Goal: Complete application form

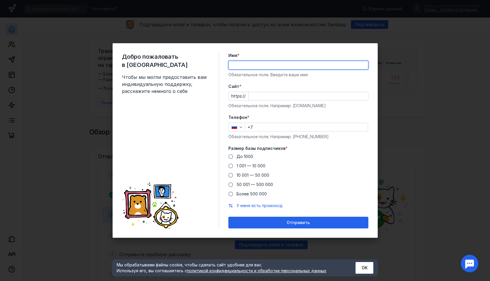
click at [247, 65] on input "Имя *" at bounding box center [298, 65] width 139 height 8
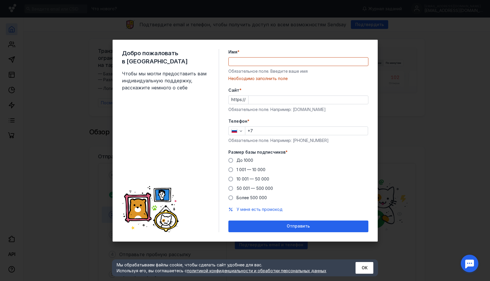
click at [233, 165] on div "До [DATE] 1 001 — 10 000 10 001 — 50 000 50 001 — 500 000 Более 500 000" at bounding box center [298, 178] width 140 height 43
click at [232, 169] on span at bounding box center [230, 169] width 5 height 5
click at [0, 0] on input "1 001 — 10 000" at bounding box center [0, 0] width 0 height 0
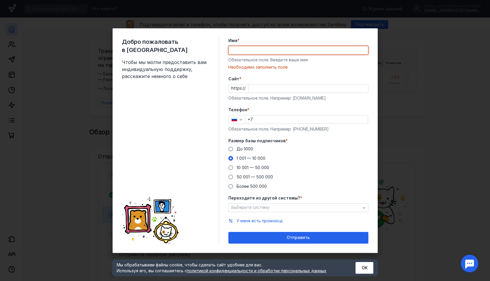
click at [247, 52] on input "Имя *" at bounding box center [298, 50] width 139 height 8
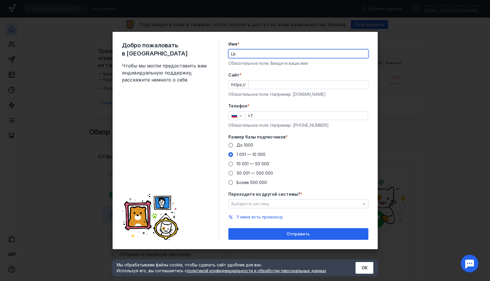
type input "L"
type input "Динамо Уфа"
click at [267, 85] on input "Cайт *" at bounding box center [309, 85] width 120 height 8
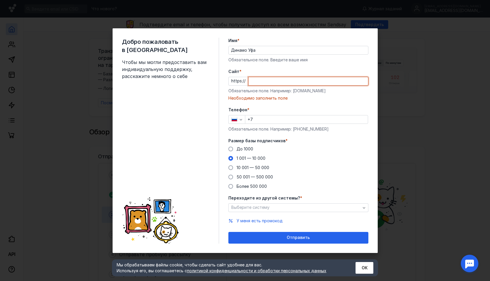
paste input "[DOMAIN_NAME][URL]"
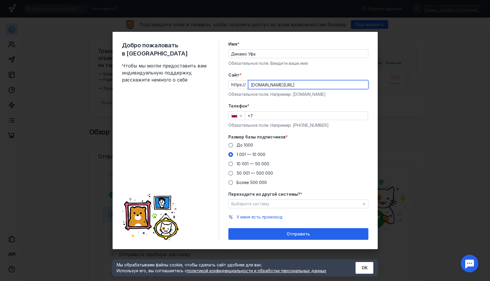
type input "[DOMAIN_NAME][URL]"
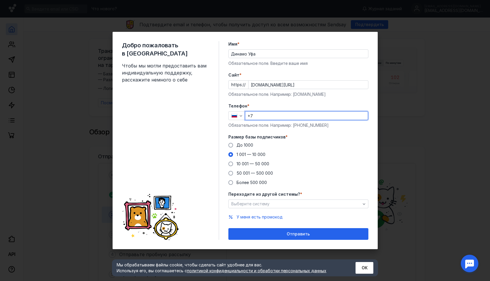
click at [263, 117] on input "+7" at bounding box center [306, 115] width 123 height 8
